Goal: Transaction & Acquisition: Purchase product/service

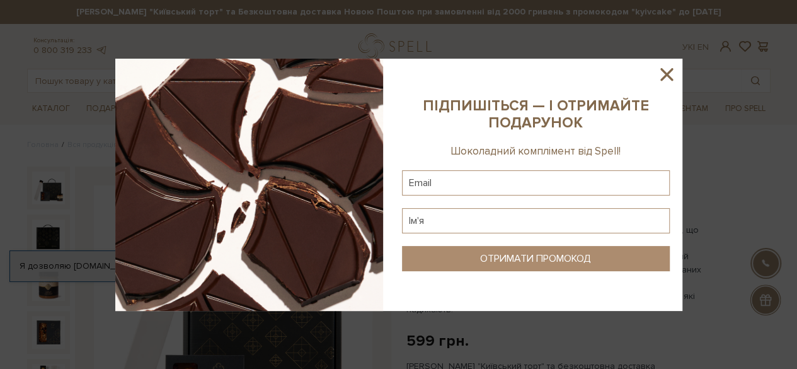
click at [666, 75] on icon at bounding box center [666, 74] width 13 height 13
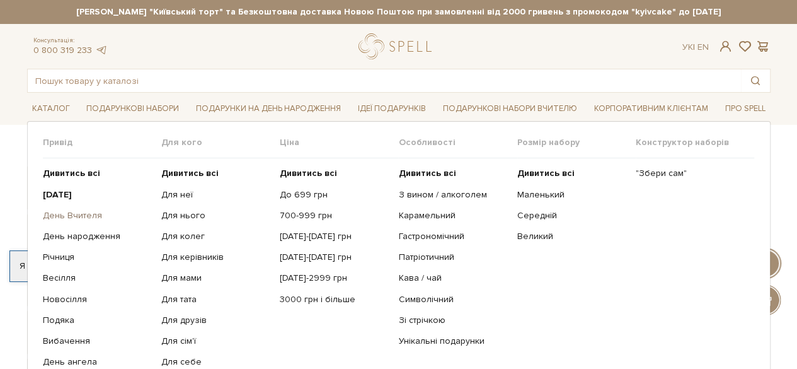
click at [81, 215] on link "День Вчителя" at bounding box center [97, 215] width 109 height 11
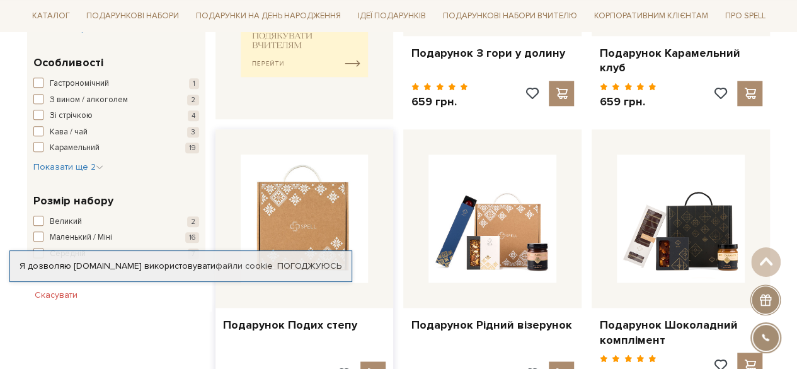
scroll to position [756, 0]
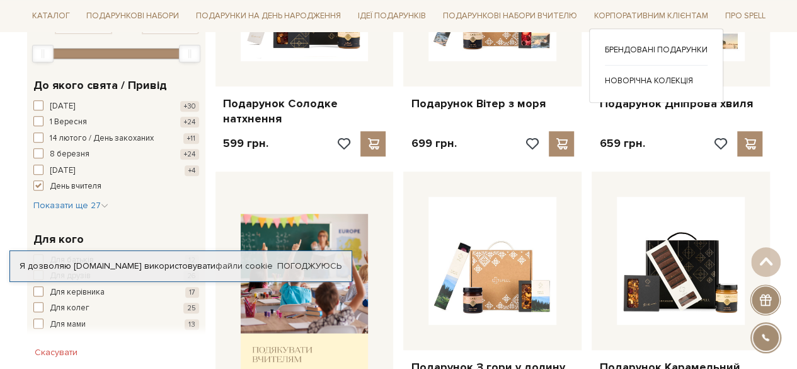
scroll to position [252, 0]
